Goal: Contribute content: Contribute content

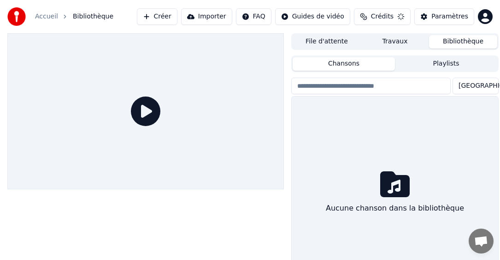
click at [178, 15] on button "Créer" at bounding box center [157, 16] width 41 height 17
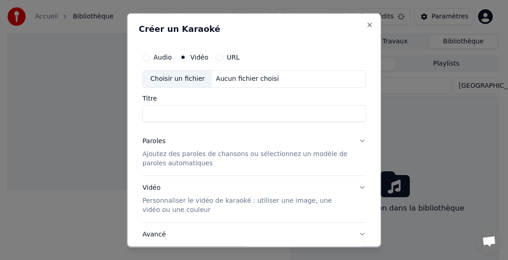
click at [178, 81] on div "Choisir un fichier" at bounding box center [177, 78] width 69 height 17
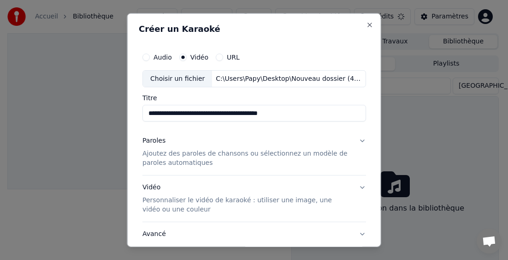
click at [204, 113] on input "**********" at bounding box center [255, 113] width 224 height 17
click at [178, 113] on input "**********" at bounding box center [255, 113] width 224 height 17
type input "**********"
click at [167, 156] on p "Ajoutez des paroles de chansons ou sélectionnez un modèle de paroles automatiqu…" at bounding box center [247, 158] width 209 height 18
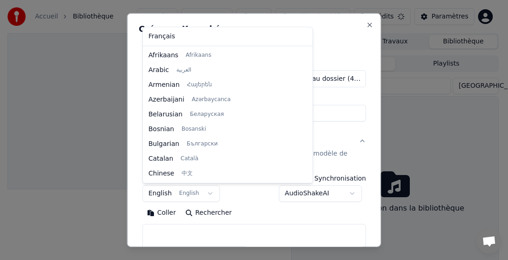
click at [157, 196] on button "English English" at bounding box center [181, 193] width 77 height 17
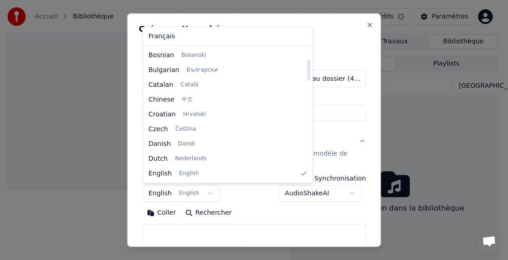
select select "**"
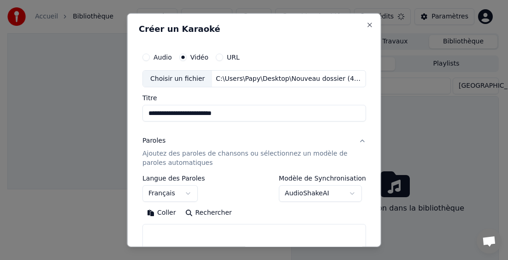
drag, startPoint x: 159, startPoint y: 214, endPoint x: 174, endPoint y: 209, distance: 16.3
click at [159, 214] on button "Coller" at bounding box center [162, 212] width 38 height 15
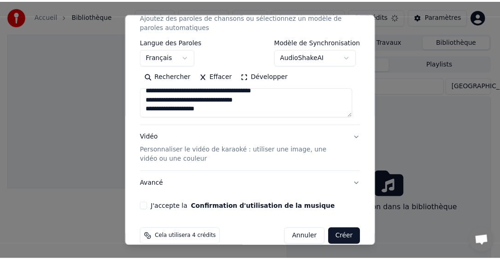
scroll to position [138, 0]
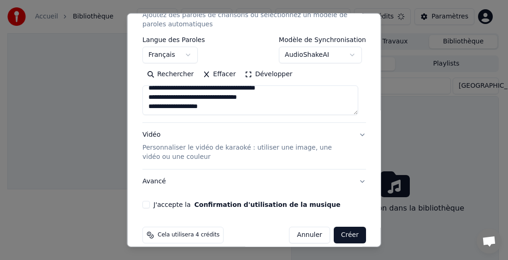
click at [147, 204] on button "J'accepte la Confirmation d'utilisation de la musique" at bounding box center [146, 204] width 7 height 7
click at [340, 236] on button "Créer" at bounding box center [349, 234] width 32 height 17
type textarea "**********"
select select
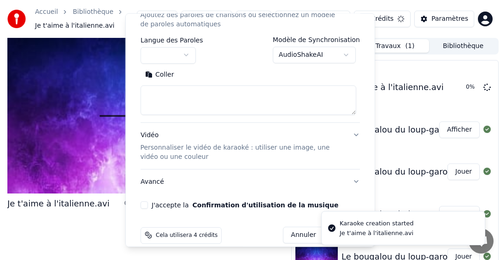
scroll to position [0, 0]
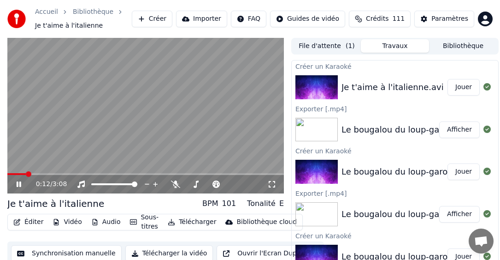
click at [19, 183] on icon at bounding box center [19, 184] width 5 height 6
click at [193, 223] on button "Télécharger" at bounding box center [192, 221] width 56 height 13
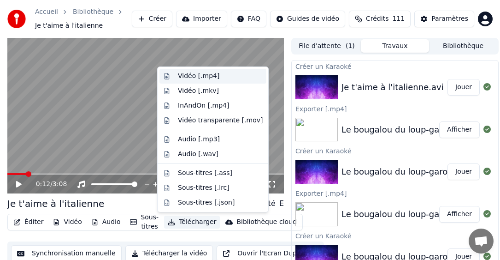
drag, startPoint x: 208, startPoint y: 75, endPoint x: 207, endPoint y: 79, distance: 4.8
click at [208, 75] on div "Vidéo [.mp4]" at bounding box center [199, 75] width 42 height 9
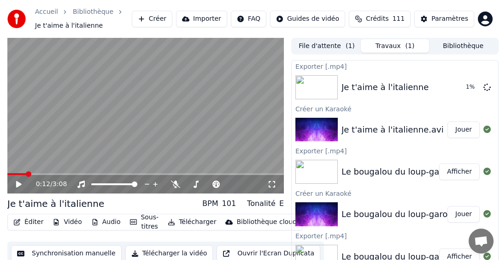
click at [15, 180] on div "0:12 / 3:08" at bounding box center [145, 183] width 269 height 9
click at [18, 184] on icon at bounding box center [19, 184] width 6 height 6
click at [16, 183] on icon at bounding box center [25, 183] width 21 height 7
click at [463, 49] on button "Bibliothèque" at bounding box center [463, 45] width 68 height 13
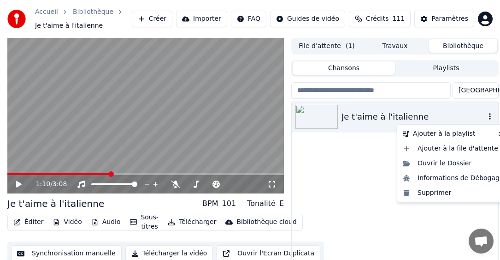
click at [490, 119] on icon "button" at bounding box center [490, 116] width 2 height 6
click at [436, 193] on div "Supprimer" at bounding box center [453, 192] width 108 height 15
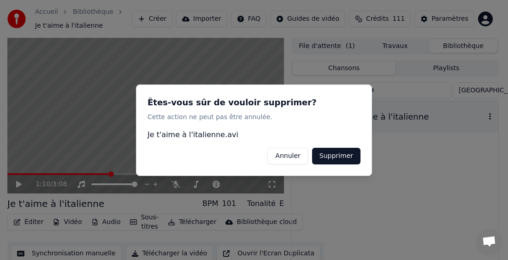
click at [326, 151] on button "Supprimer" at bounding box center [336, 155] width 48 height 17
